Goal: Task Accomplishment & Management: Use online tool/utility

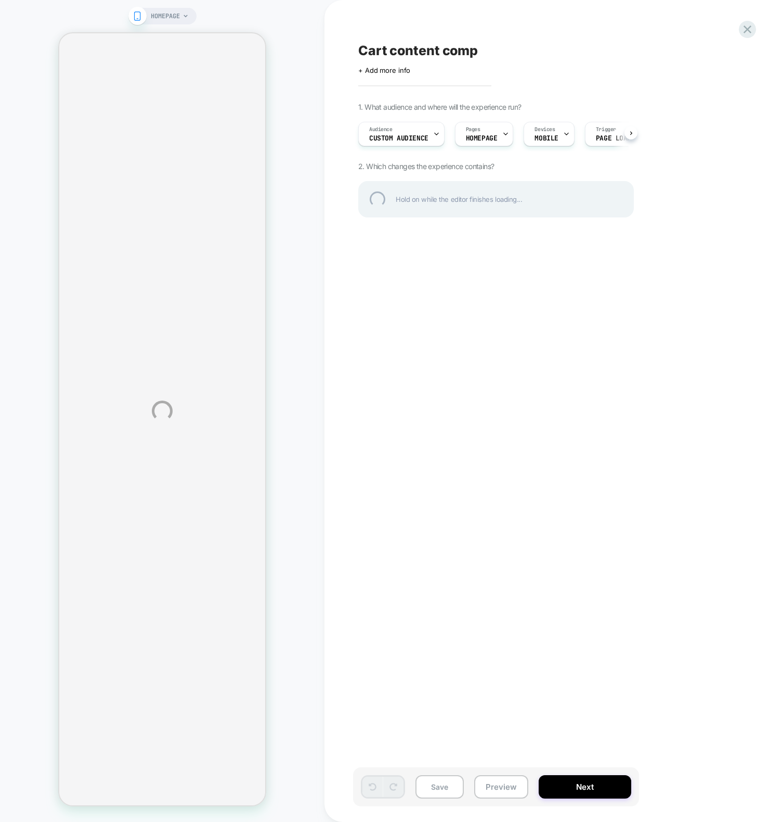
drag, startPoint x: 423, startPoint y: 440, endPoint x: 430, endPoint y: 440, distance: 6.8
click at [425, 435] on div "HOMEPAGE Cart content comp Click to edit experience details + Add more info 1. …" at bounding box center [391, 411] width 782 height 822
click at [732, 189] on div "HOMEPAGE Cart content comp Click to edit experience details + Add more info 1. …" at bounding box center [391, 411] width 782 height 822
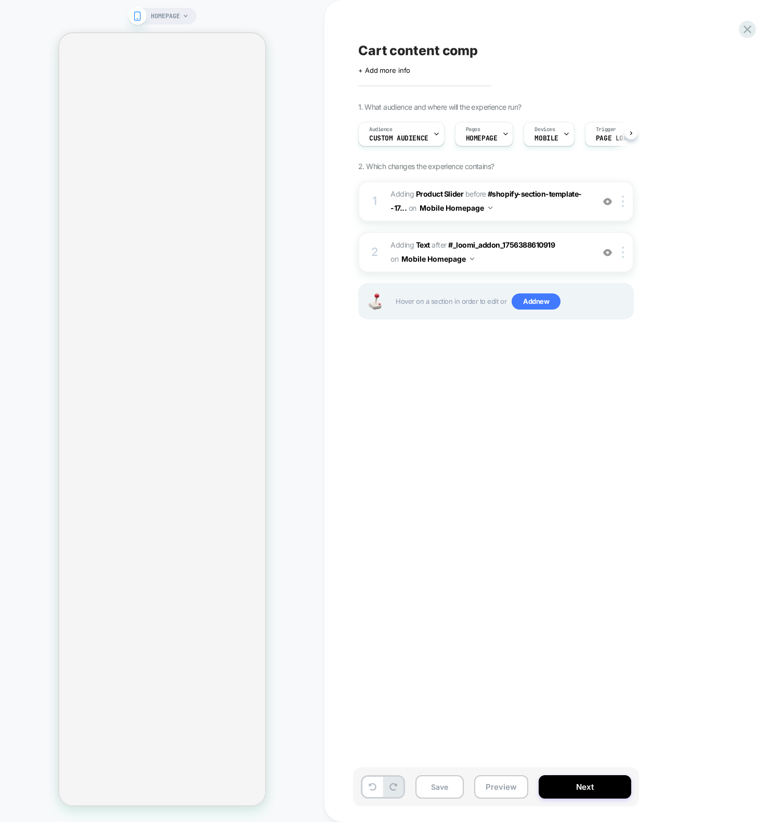
scroll to position [0, 1]
click at [567, 435] on div "Cart content comp Click to edit experience details + Add more info 1. What audi…" at bounding box center [548, 410] width 390 height 801
click at [423, 435] on div "Cart content comp Click to edit experience details + Add more info 1. What audi…" at bounding box center [548, 410] width 390 height 801
click at [397, 435] on div "Cart content comp Click to edit experience details + Add more info 1. What audi…" at bounding box center [548, 410] width 390 height 801
click at [568, 435] on div "Cart content comp Click to edit experience details + Add more info 1. What audi…" at bounding box center [548, 410] width 390 height 801
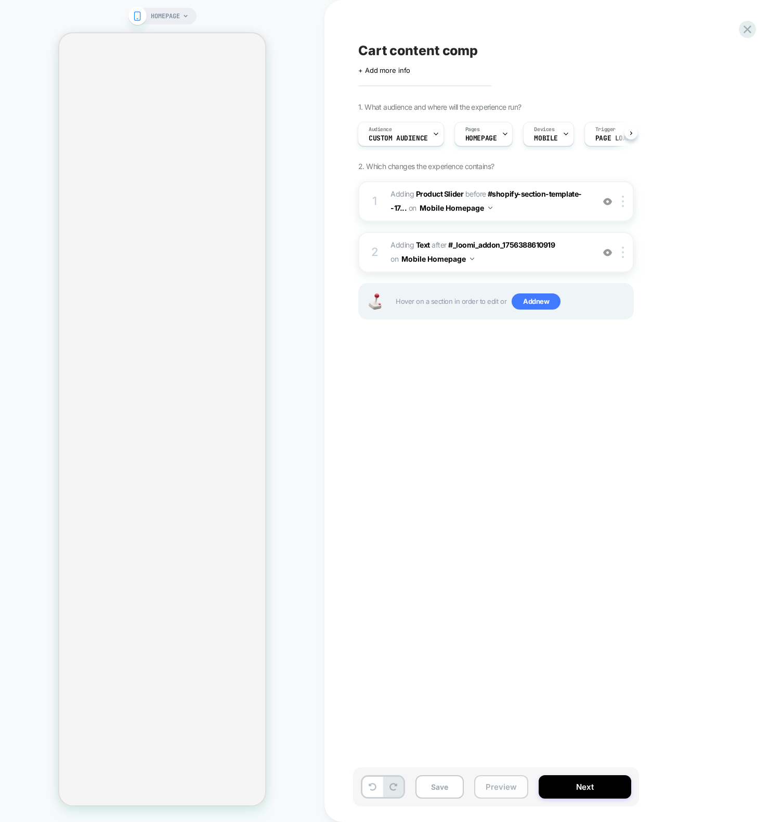
click at [505, 435] on button "Preview" at bounding box center [501, 786] width 54 height 23
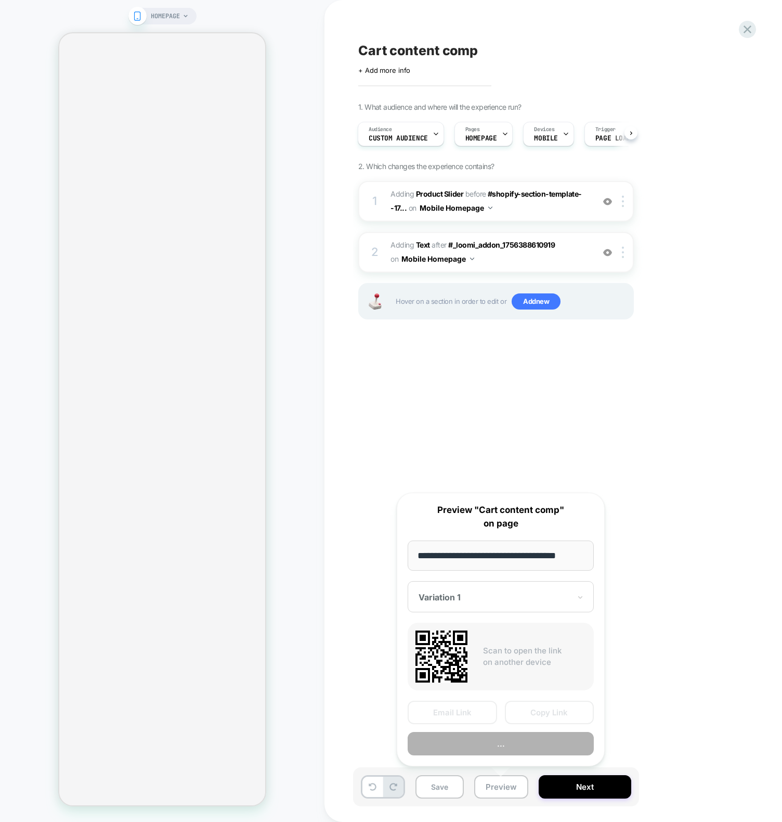
scroll to position [0, 7]
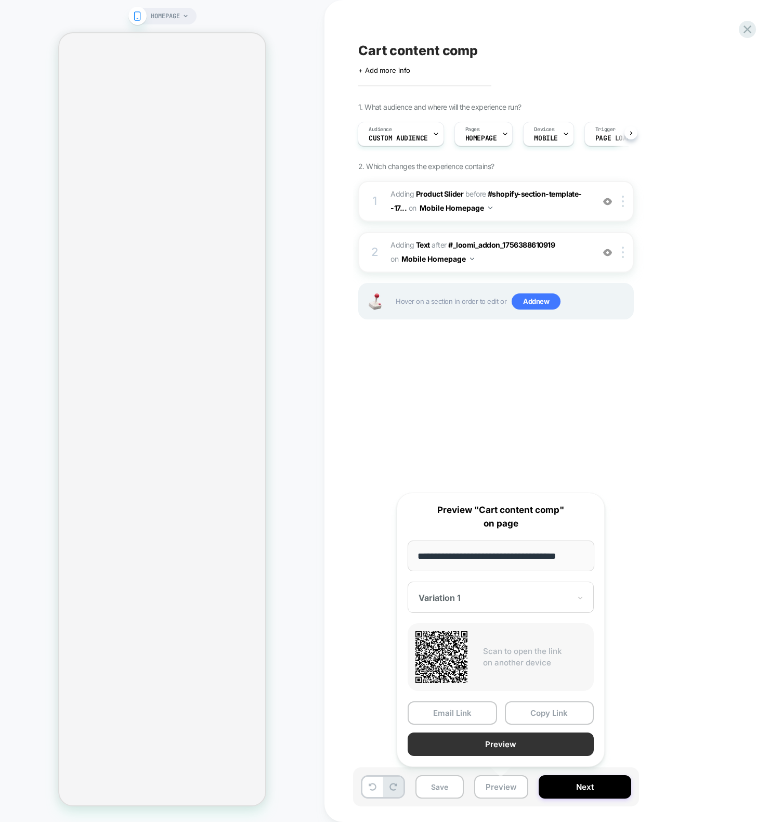
click at [533, 435] on button "Preview" at bounding box center [501, 743] width 186 height 23
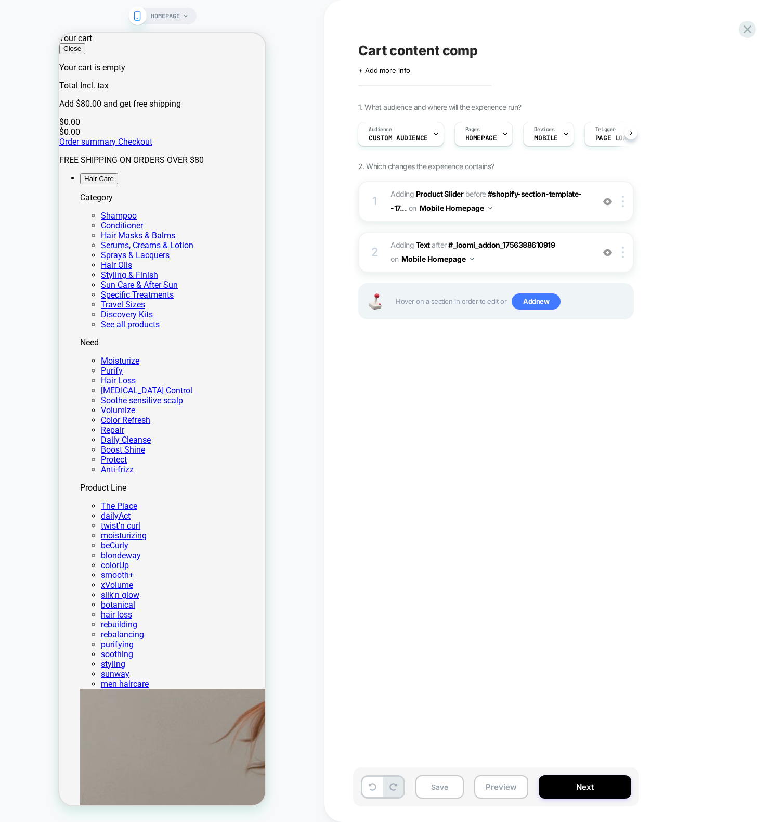
scroll to position [0, 0]
click at [0, 0] on div "Cart content comp Click to edit experience details + Add more info 1. What audi…" at bounding box center [0, 0] width 0 height 0
drag, startPoint x: 478, startPoint y: 408, endPoint x: 494, endPoint y: 403, distance: 16.9
click at [0, 0] on div "Cart content comp Click to edit experience details + Add more info 1. What audi…" at bounding box center [0, 0] width 0 height 0
drag, startPoint x: 504, startPoint y: 784, endPoint x: 506, endPoint y: 775, distance: 9.1
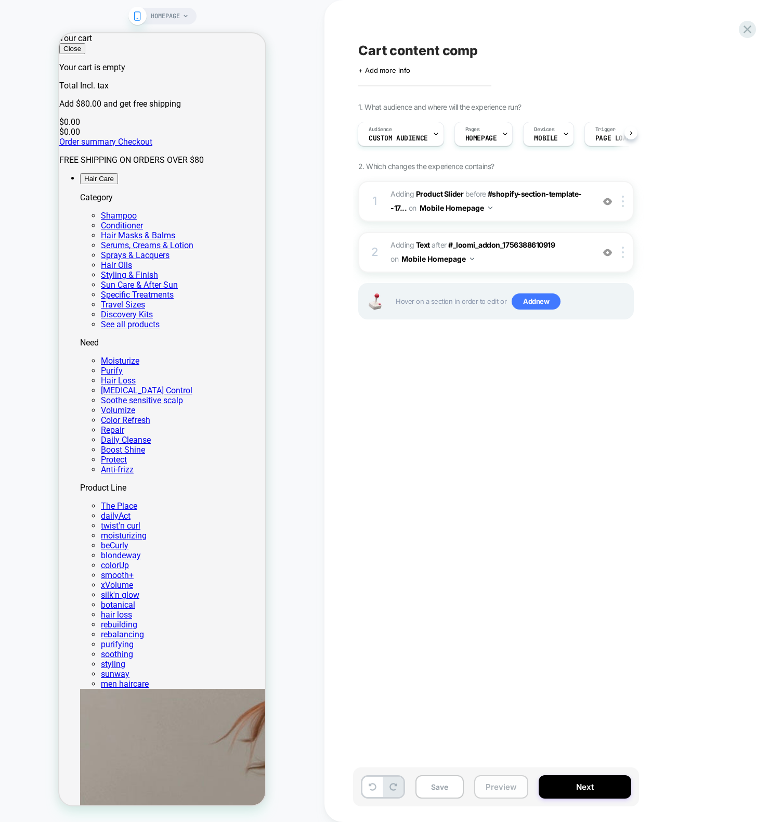
click at [504, 435] on button "Preview" at bounding box center [501, 786] width 54 height 23
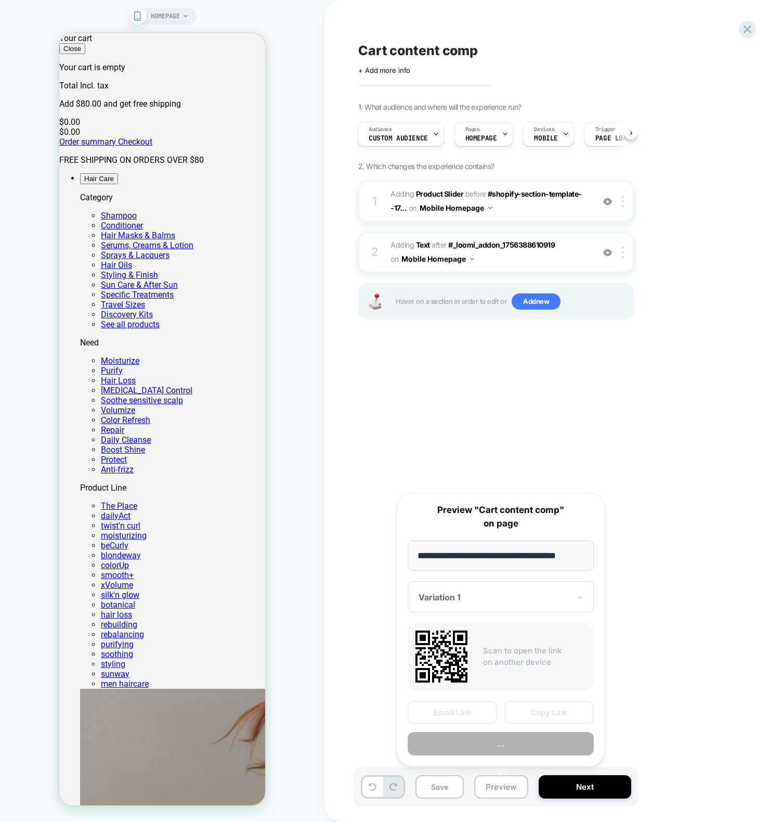
scroll to position [0, 7]
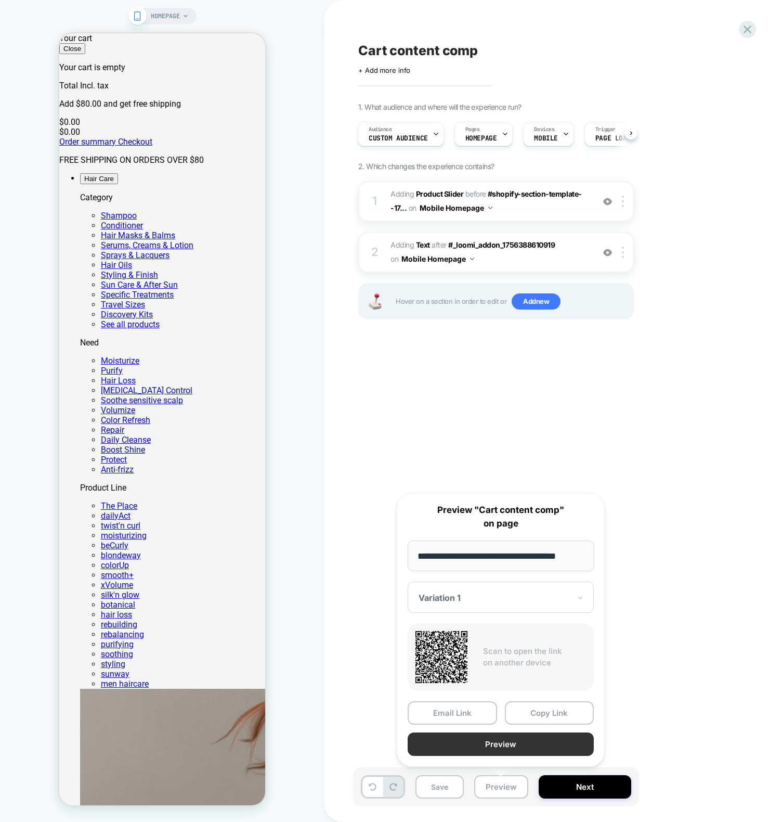
click at [515, 435] on button "Preview" at bounding box center [501, 743] width 186 height 23
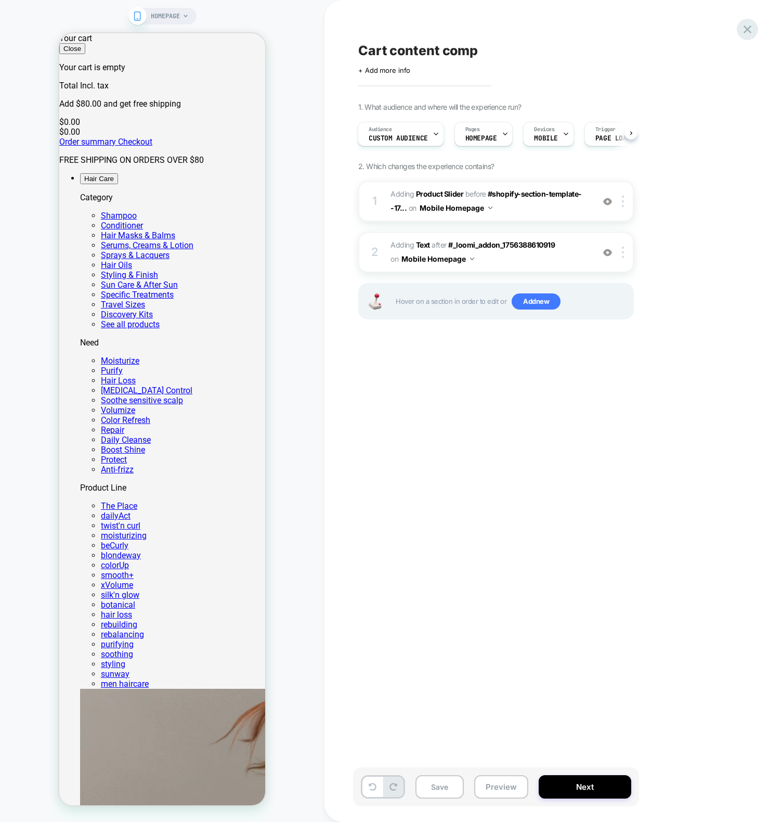
click at [0, 0] on icon at bounding box center [0, 0] width 0 height 0
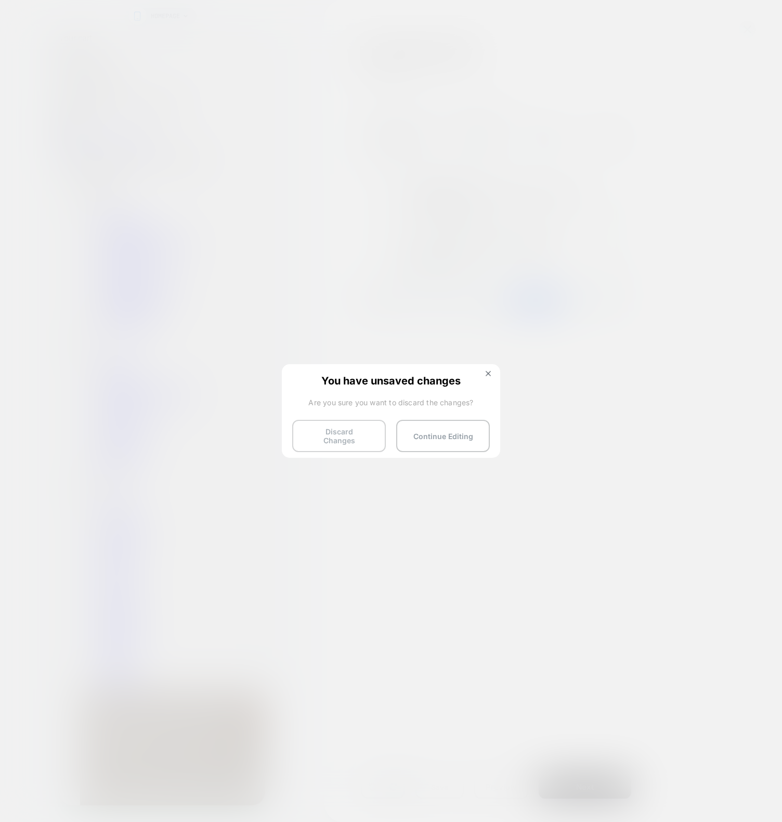
click at [333, 435] on button "Discard Changes" at bounding box center [339, 436] width 94 height 32
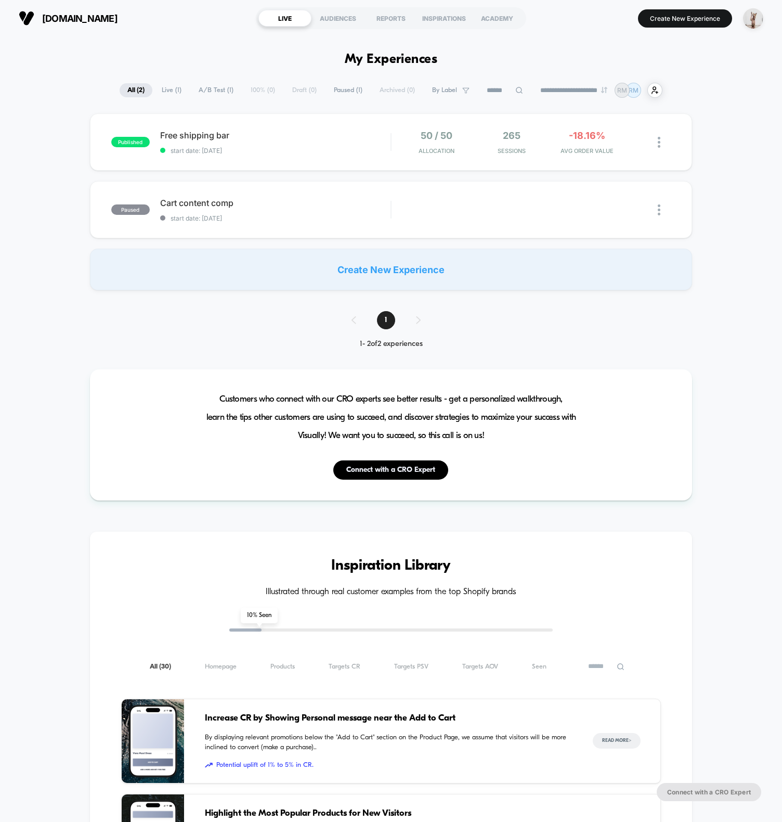
click at [181, 36] on div "owayusa.com LIVE AUDIENCES REPORTS INSPIRATIONS ACADEMY Create New Experience" at bounding box center [391, 18] width 782 height 36
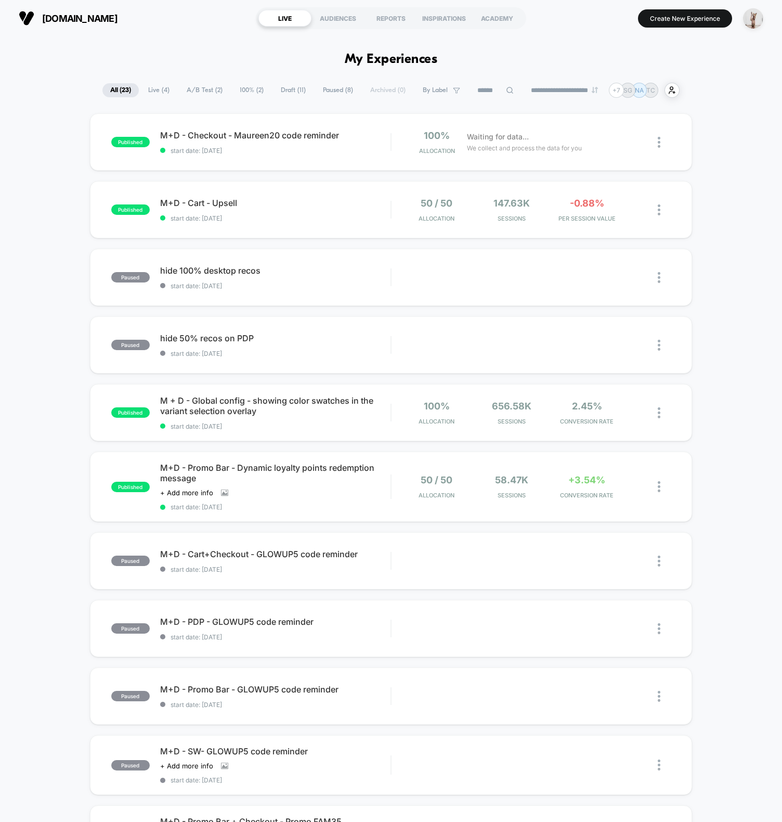
click at [296, 92] on span "Draft ( 11 )" at bounding box center [293, 90] width 41 height 14
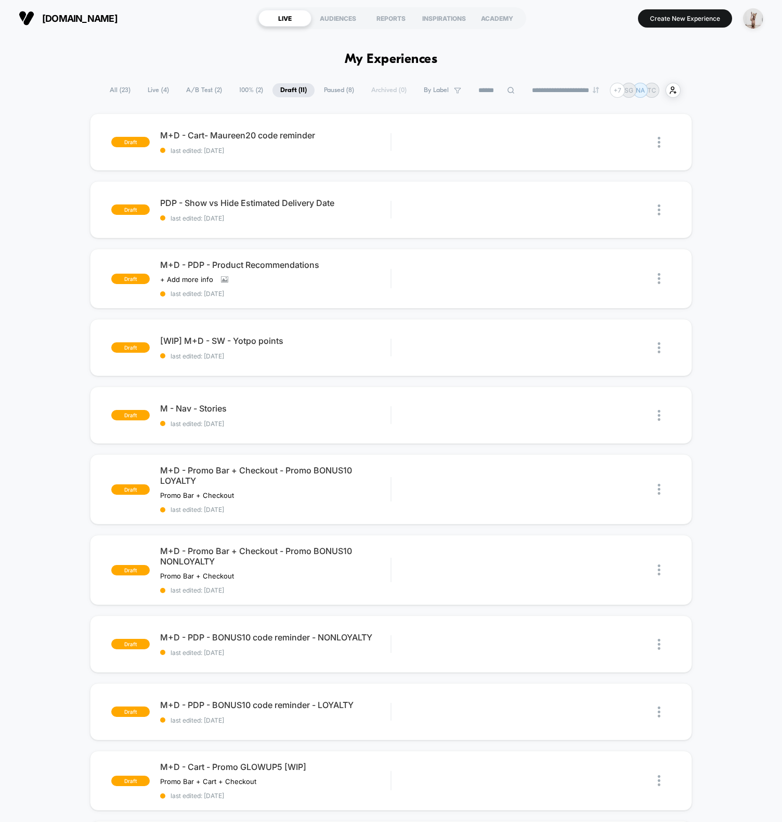
click at [119, 94] on span "All ( 23 )" at bounding box center [120, 90] width 36 height 14
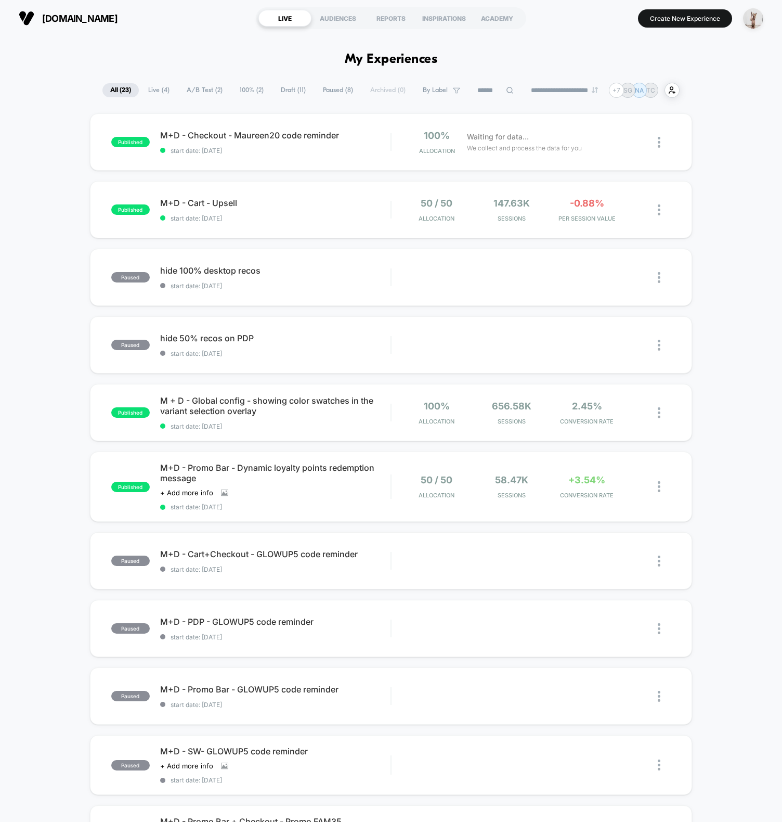
click at [326, 162] on div "published M+D - Checkout - Maureen20 code reminder start date: 8/28/2025 100% A…" at bounding box center [391, 141] width 602 height 57
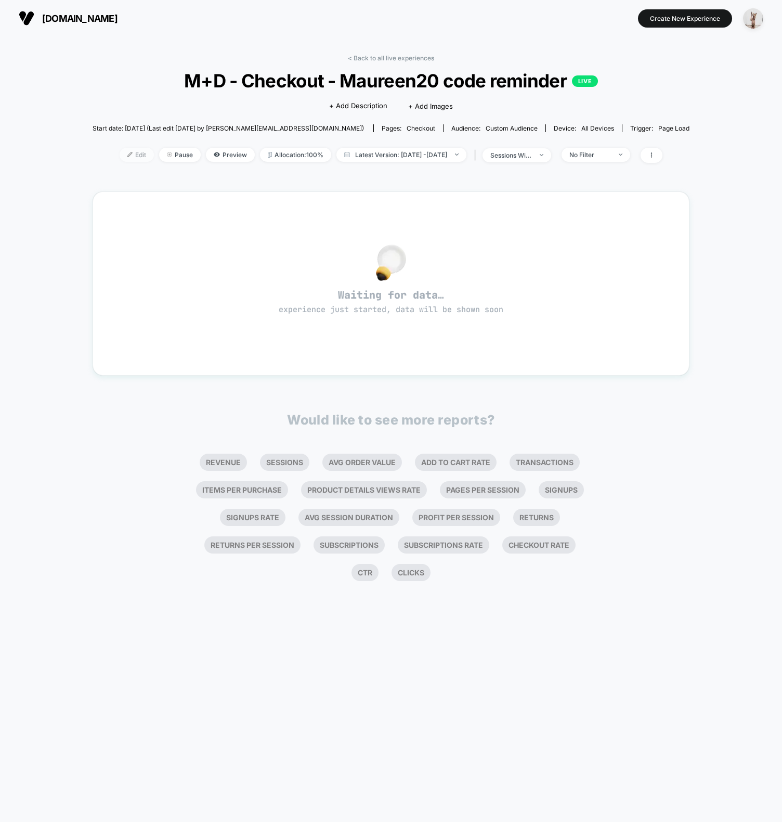
click at [120, 156] on span "Edit" at bounding box center [137, 155] width 34 height 14
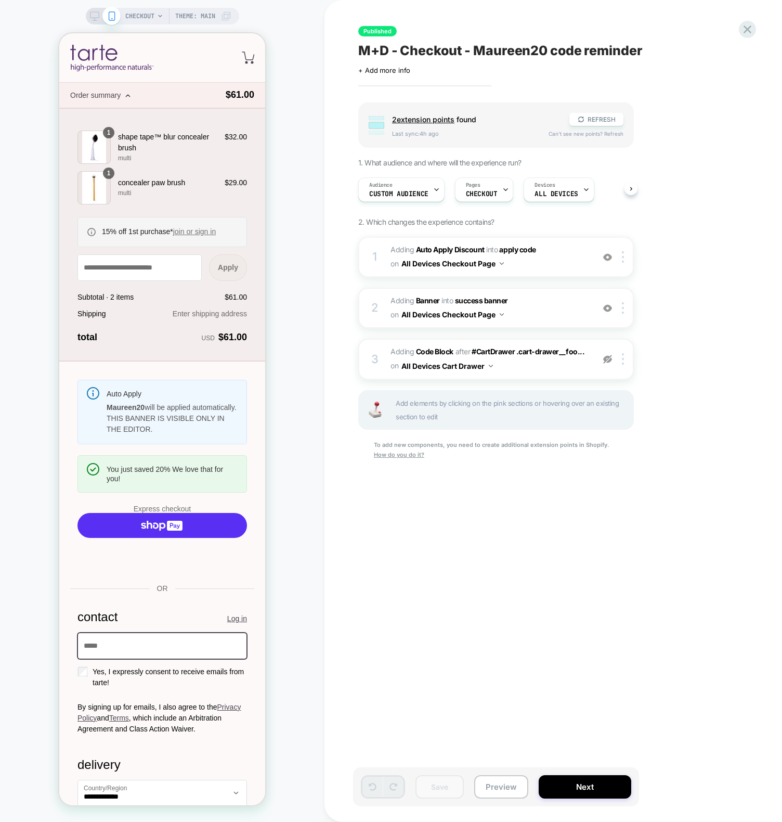
click at [572, 533] on div "Published M+D - Checkout - Maureen20 code reminder Click to edit experience det…" at bounding box center [548, 410] width 390 height 801
click at [278, 405] on div "CHECKOUT Theme: MAIN" at bounding box center [162, 410] width 324 height 801
click at [743, 32] on icon at bounding box center [747, 29] width 14 height 14
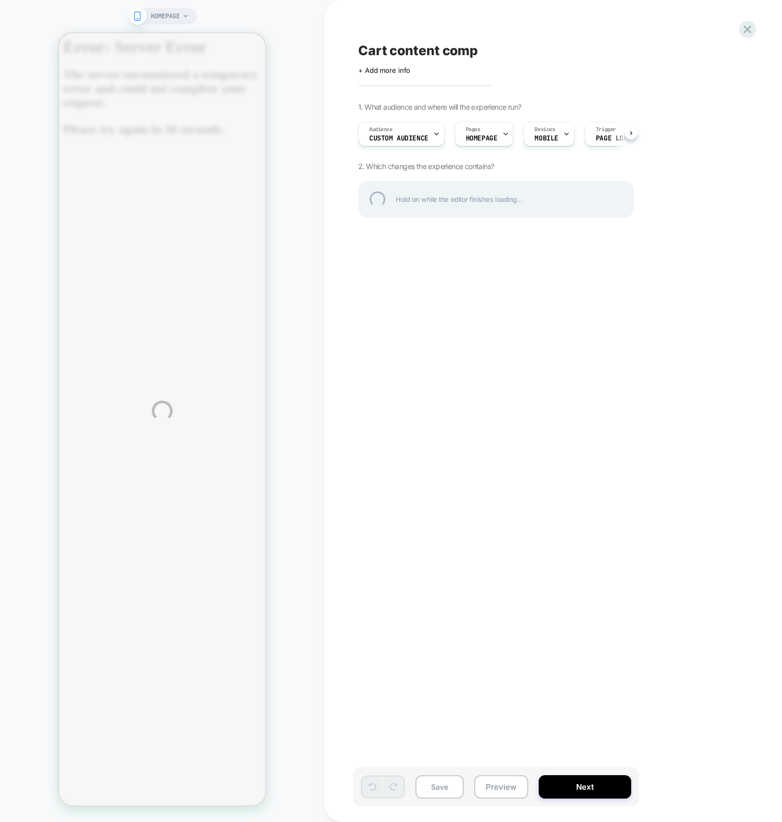
click at [301, 238] on div "HOMEPAGE Cart content comp Click to edit experience details + Add more info 1. …" at bounding box center [391, 411] width 782 height 822
click at [267, 285] on div "HOMEPAGE Cart content comp Click to edit experience details + Add more info 1. …" at bounding box center [391, 411] width 782 height 822
click at [289, 133] on div "HOMEPAGE Cart content comp Click to edit experience details + Add more info 1. …" at bounding box center [391, 411] width 782 height 822
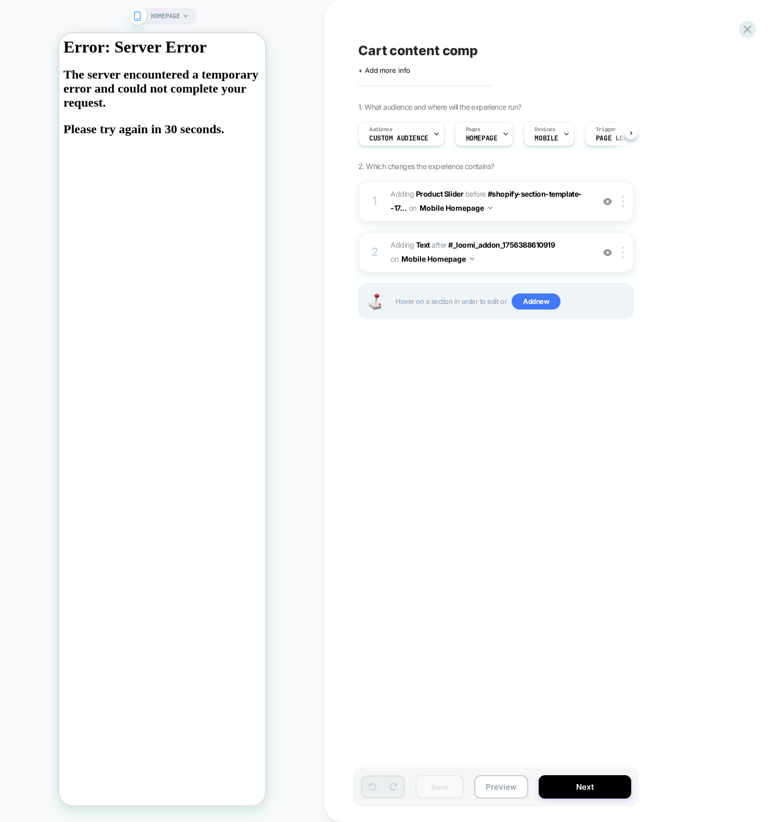
scroll to position [0, 1]
click at [264, 154] on html "Error: Server Error The server encountered a temporary error and could not comp…" at bounding box center [162, 419] width 206 height 772
drag, startPoint x: 240, startPoint y: 135, endPoint x: 142, endPoint y: 101, distance: 103.9
click at [112, 112] on h2 "The server encountered a temporary error and could not complete your request. P…" at bounding box center [162, 102] width 198 height 69
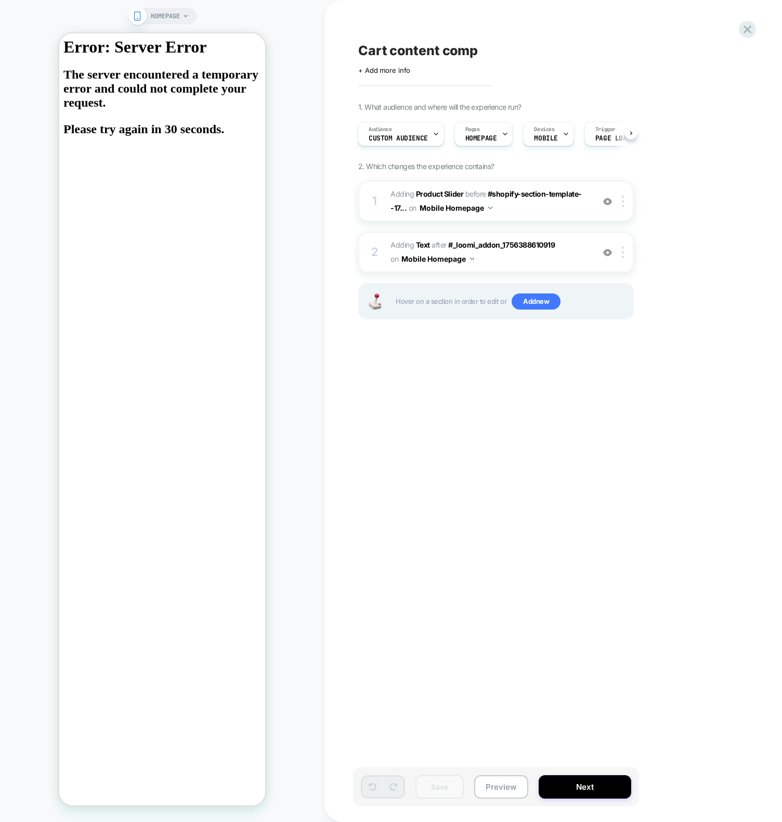
click at [240, 103] on h2 "The server encountered a temporary error and could not complete your request. P…" at bounding box center [162, 102] width 198 height 69
click at [69, 28] on div "HOMEPAGE" at bounding box center [162, 410] width 324 height 801
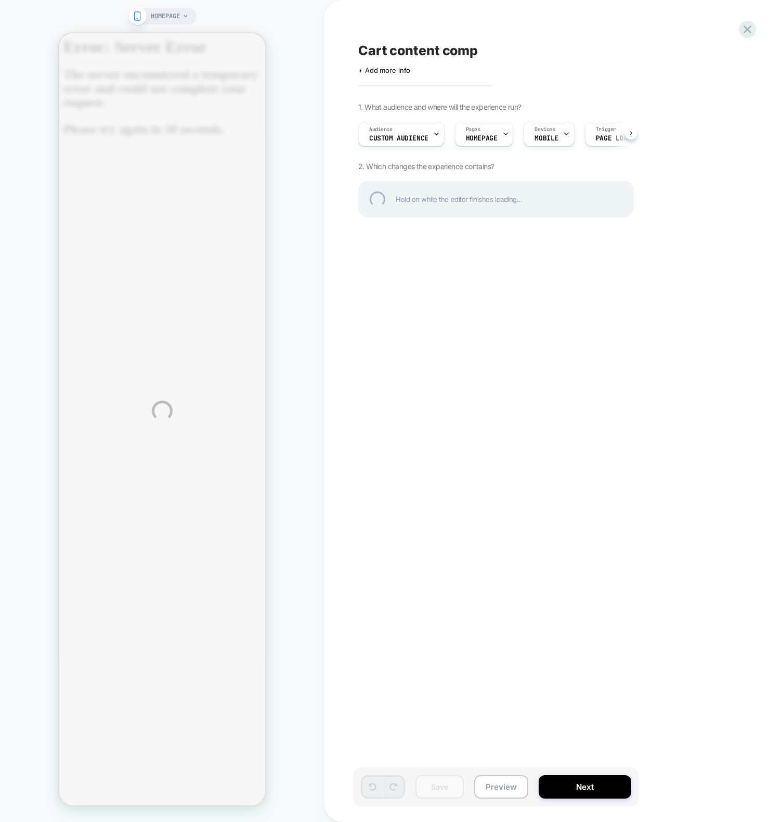
click at [314, 166] on div "HOMEPAGE Cart content comp Click to edit experience details + Add more info 1. …" at bounding box center [391, 411] width 782 height 822
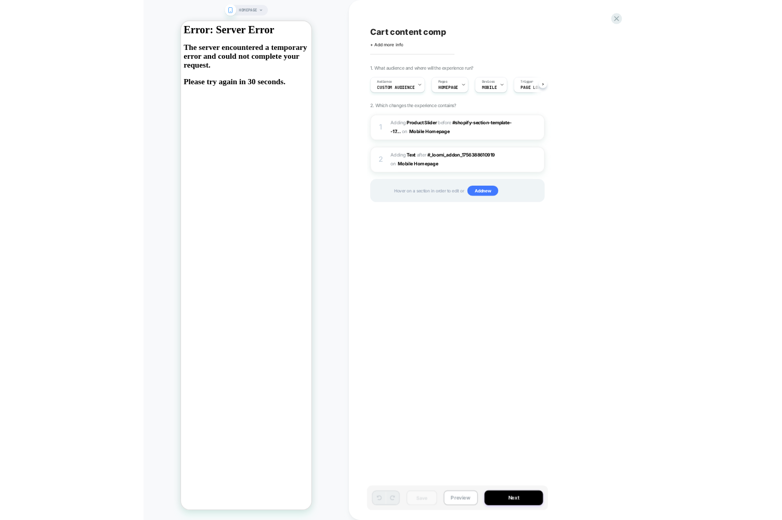
scroll to position [0, 1]
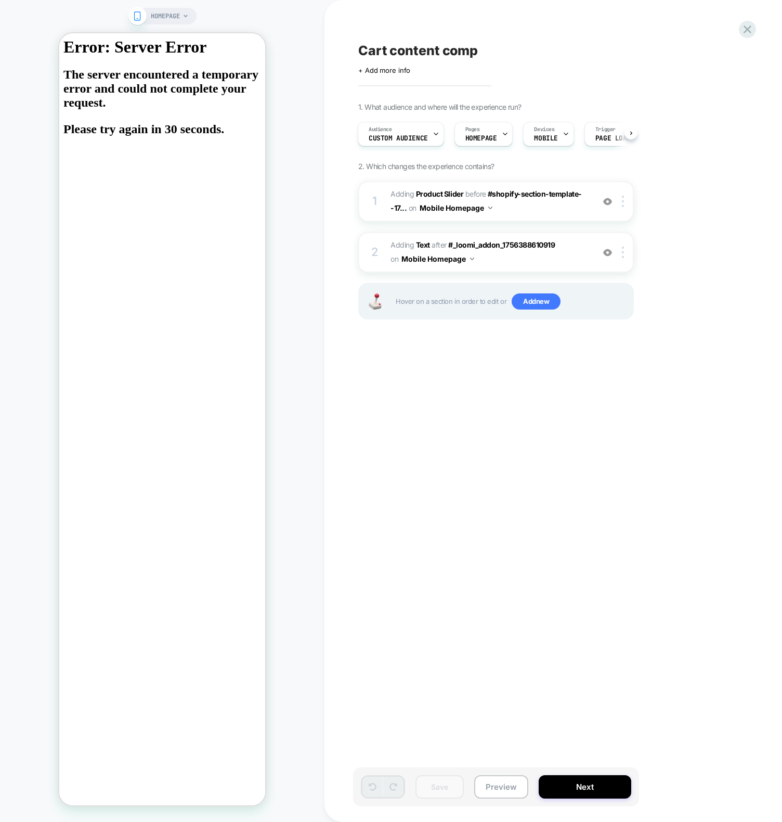
click at [79, 26] on div "HOMEPAGE" at bounding box center [162, 410] width 324 height 801
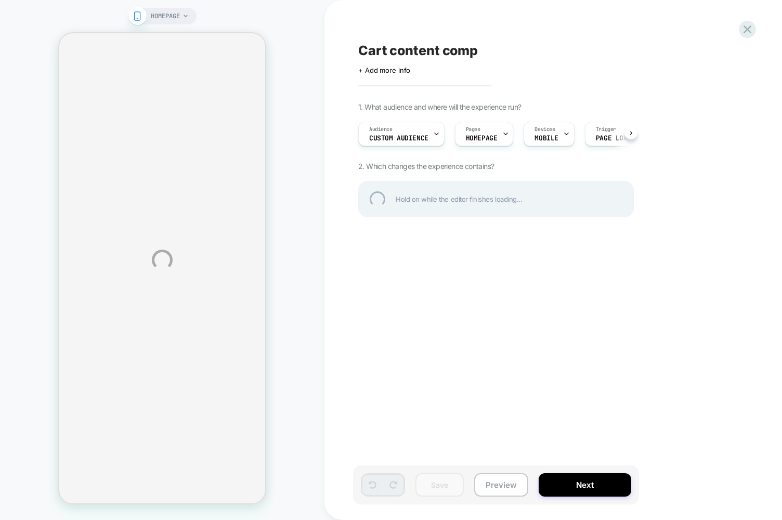
click at [516, 486] on div "HOMEPAGE Cart content comp Click to edit experience details + Add more info 1. …" at bounding box center [391, 260] width 782 height 520
click at [514, 499] on div "HOMEPAGE Cart content comp Click to edit experience details + Add more info 1. …" at bounding box center [391, 260] width 782 height 520
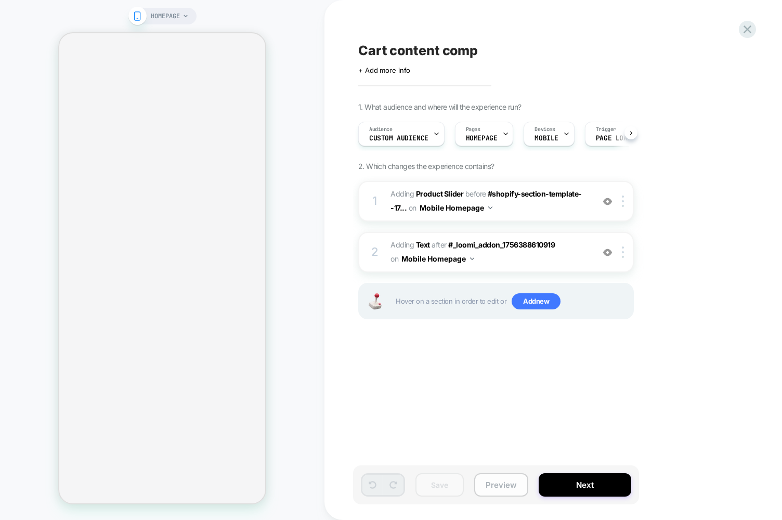
click at [508, 491] on button "Preview" at bounding box center [501, 484] width 54 height 23
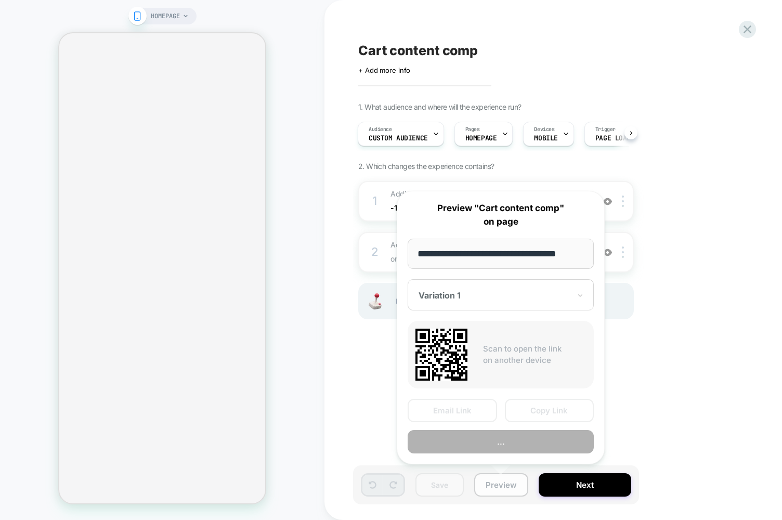
scroll to position [0, 7]
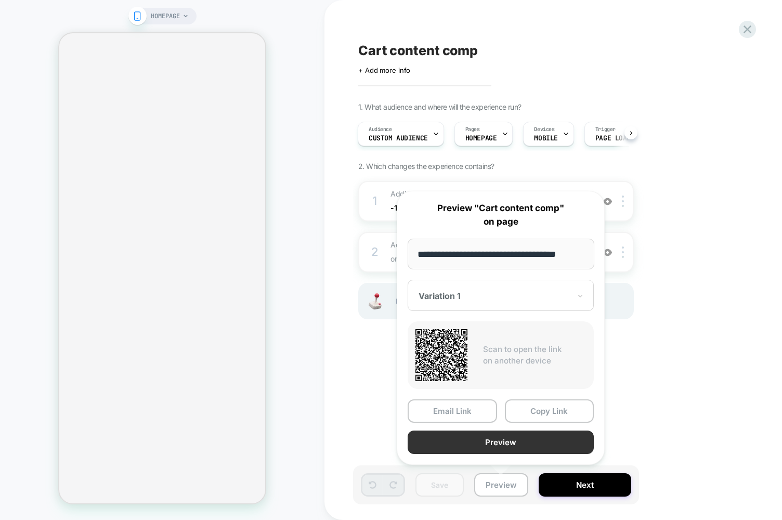
click at [496, 445] on button "Preview" at bounding box center [501, 442] width 186 height 23
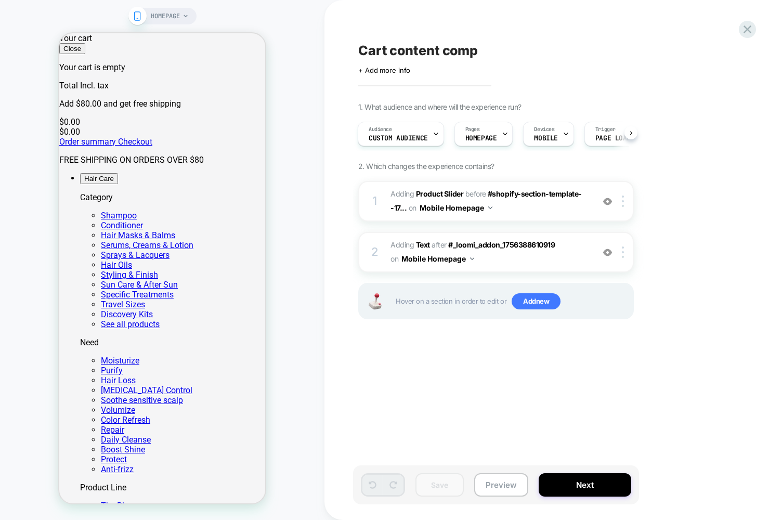
scroll to position [0, 0]
click at [434, 328] on div "1 #_loomi_addon_1756388610919 Adding Product Slider BEFORE #shopify-section-tem…" at bounding box center [496, 263] width 276 height 164
